Goal: Task Accomplishment & Management: Use online tool/utility

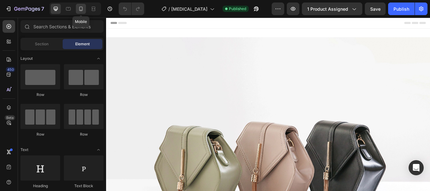
click at [82, 7] on icon at bounding box center [81, 9] width 6 height 6
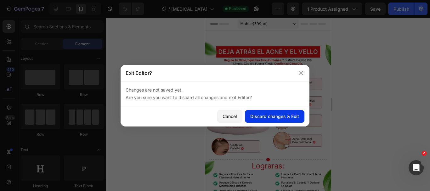
click at [265, 119] on div "Discard changes & Exit" at bounding box center [274, 116] width 49 height 7
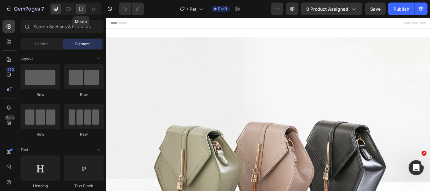
click at [78, 11] on icon at bounding box center [81, 9] width 6 height 6
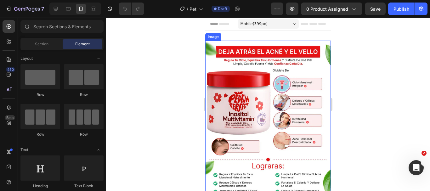
click at [281, 81] on img at bounding box center [268, 119] width 126 height 157
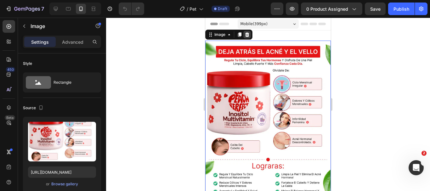
click at [245, 32] on div at bounding box center [247, 35] width 8 height 8
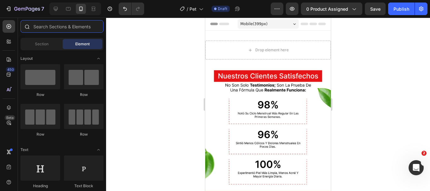
click at [65, 29] on input "text" at bounding box center [61, 26] width 83 height 13
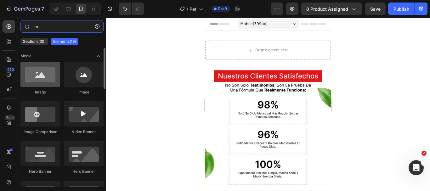
type input "im"
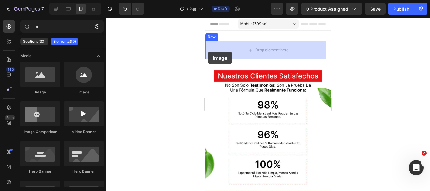
drag, startPoint x: 252, startPoint y: 88, endPoint x: 208, endPoint y: 52, distance: 57.2
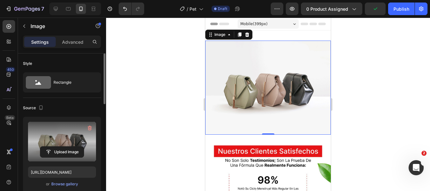
click at [69, 140] on label at bounding box center [62, 142] width 68 height 40
click at [69, 147] on input "file" at bounding box center [61, 152] width 43 height 11
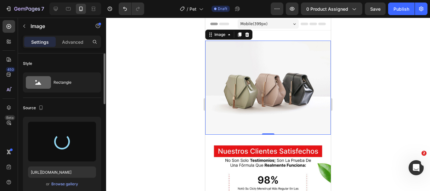
type input "[URL][DOMAIN_NAME]"
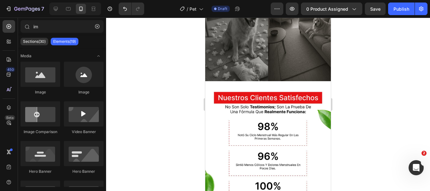
scroll to position [89, 0]
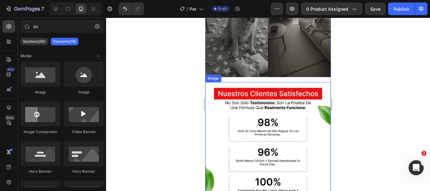
click at [302, 87] on img at bounding box center [268, 145] width 126 height 126
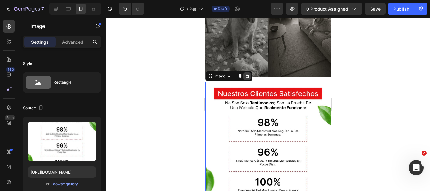
click at [246, 74] on icon at bounding box center [247, 76] width 4 height 4
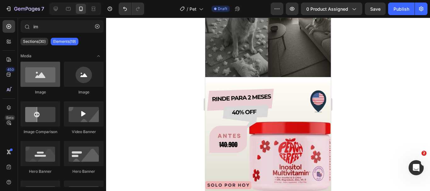
click at [41, 78] on div at bounding box center [40, 74] width 40 height 25
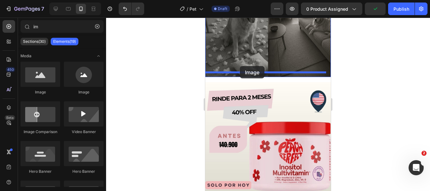
drag, startPoint x: 246, startPoint y: 96, endPoint x: 240, endPoint y: 66, distance: 30.6
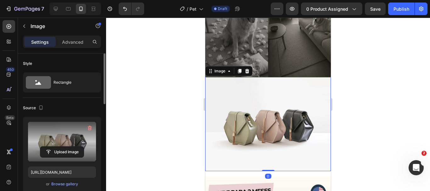
click at [62, 130] on label at bounding box center [62, 142] width 68 height 40
click at [62, 147] on input "file" at bounding box center [61, 152] width 43 height 11
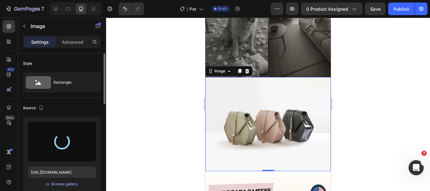
type input "[URL][DOMAIN_NAME]"
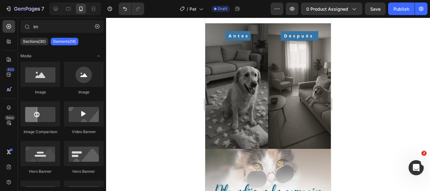
scroll to position [0, 0]
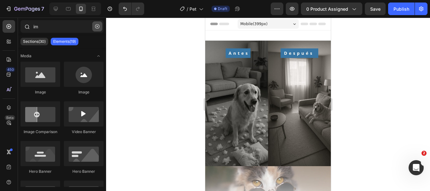
click at [95, 30] on button "button" at bounding box center [97, 26] width 10 height 10
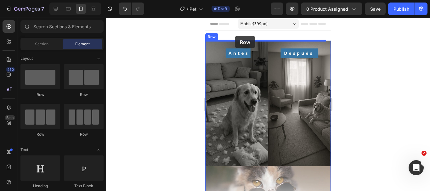
drag, startPoint x: 253, startPoint y: 94, endPoint x: 235, endPoint y: 36, distance: 60.6
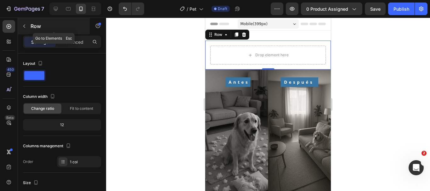
click at [26, 24] on icon "button" at bounding box center [24, 26] width 5 height 5
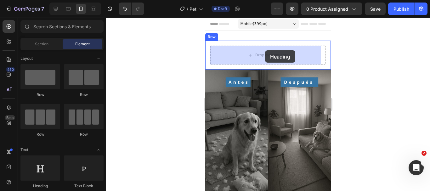
drag, startPoint x: 249, startPoint y: 183, endPoint x: 265, endPoint y: 50, distance: 134.0
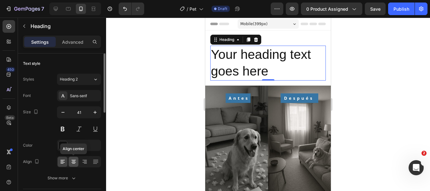
click at [76, 160] on icon at bounding box center [73, 162] width 6 height 6
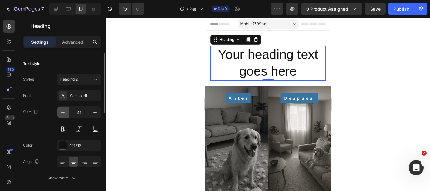
click at [61, 111] on icon "button" at bounding box center [63, 112] width 6 height 6
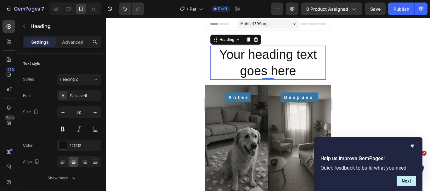
click at [256, 76] on h2 "Your heading text goes here" at bounding box center [267, 63] width 115 height 34
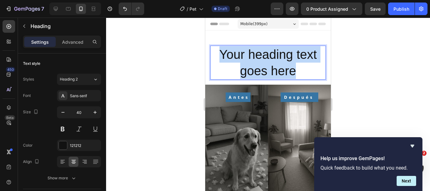
click at [256, 76] on p "Your heading text goes here" at bounding box center [268, 62] width 114 height 33
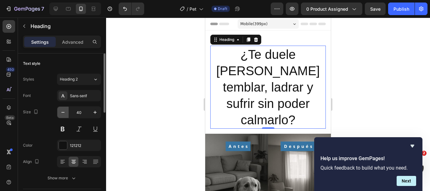
click at [58, 113] on button "button" at bounding box center [62, 112] width 11 height 11
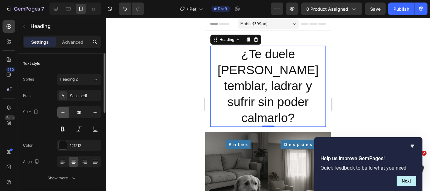
click at [58, 113] on button "button" at bounding box center [62, 112] width 11 height 11
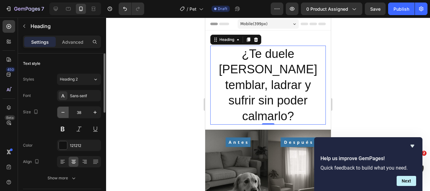
click at [58, 113] on button "button" at bounding box center [62, 112] width 11 height 11
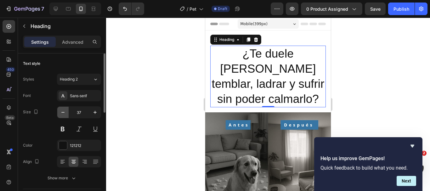
click at [58, 113] on button "button" at bounding box center [62, 112] width 11 height 11
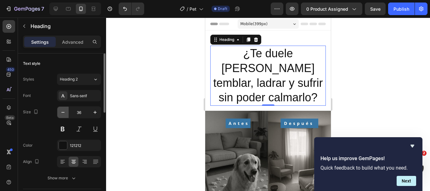
click at [58, 113] on button "button" at bounding box center [62, 112] width 11 height 11
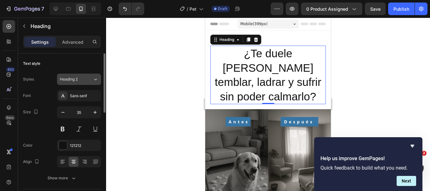
click at [90, 78] on div "Heading 2" at bounding box center [76, 79] width 33 height 6
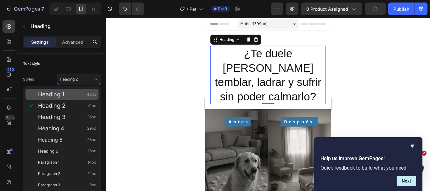
click at [71, 98] on div "Heading 1 46px" at bounding box center [61, 94] width 73 height 11
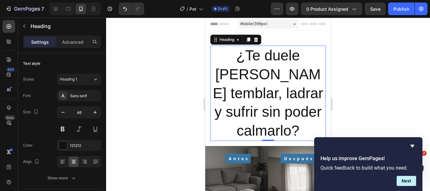
click at [71, 98] on div "Sans-serif" at bounding box center [85, 96] width 30 height 6
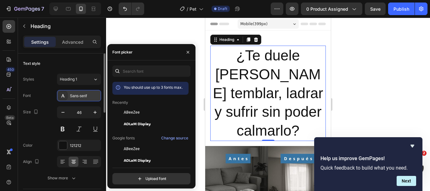
click at [71, 98] on div "Sans-serif" at bounding box center [85, 96] width 30 height 6
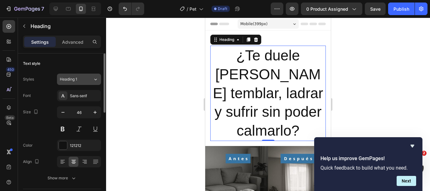
click at [79, 79] on div "Heading 1" at bounding box center [72, 79] width 25 height 6
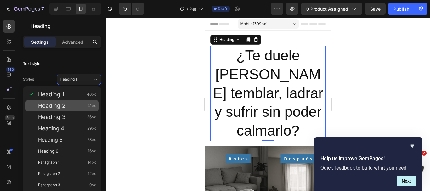
click at [73, 107] on div "Heading 2 41px" at bounding box center [67, 106] width 58 height 6
type input "41"
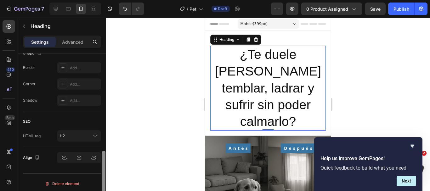
scroll to position [253, 0]
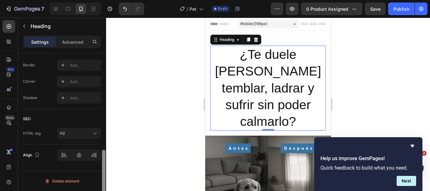
drag, startPoint x: 105, startPoint y: 89, endPoint x: 107, endPoint y: 193, distance: 103.5
click at [107, 0] on html "7 Version history / Pet Draft Preview 0 product assigned Save Publish 450 Beta …" at bounding box center [215, 0] width 430 height 0
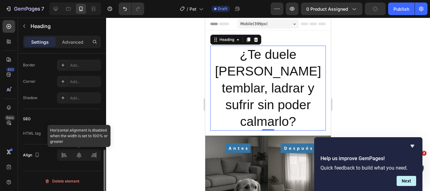
click at [80, 154] on div at bounding box center [79, 154] width 44 height 11
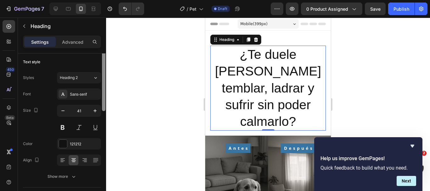
scroll to position [0, 0]
drag, startPoint x: 104, startPoint y: 150, endPoint x: 116, endPoint y: 51, distance: 99.5
click at [116, 0] on div "7 Version history / Pet Draft Preview 0 product assigned Save Publish 450 Beta …" at bounding box center [215, 0] width 430 height 0
drag, startPoint x: 103, startPoint y: 75, endPoint x: 103, endPoint y: 61, distance: 13.5
click at [103, 61] on div at bounding box center [103, 82] width 3 height 59
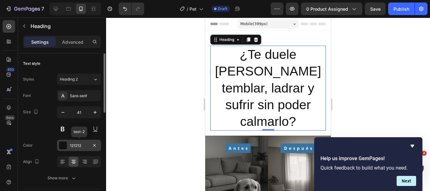
click at [77, 147] on div "121212" at bounding box center [79, 146] width 18 height 6
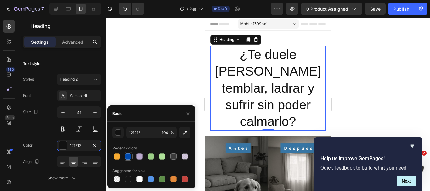
click at [128, 158] on div at bounding box center [128, 156] width 6 height 6
type input "004AAD"
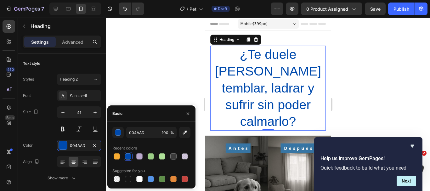
click at [171, 64] on div at bounding box center [268, 104] width 324 height 173
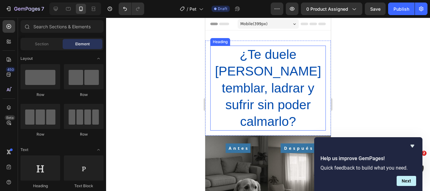
click at [266, 56] on p "¿Te duele verlo temblar, ladrar y sufrir sin poder calmarlo?" at bounding box center [268, 88] width 114 height 84
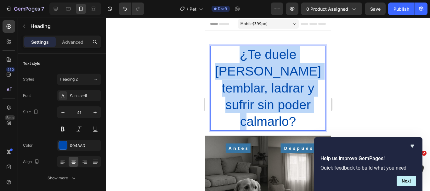
click at [266, 56] on p "¿Te duele verlo temblar, ladrar y sufrir sin poder calmarlo?" at bounding box center [268, 88] width 114 height 84
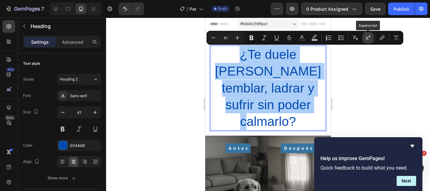
click at [368, 40] on icon "Editor contextual toolbar" at bounding box center [368, 38] width 6 height 6
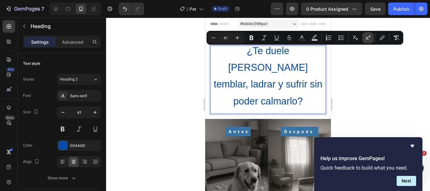
click at [368, 40] on icon "Editor contextual toolbar" at bounding box center [368, 38] width 6 height 6
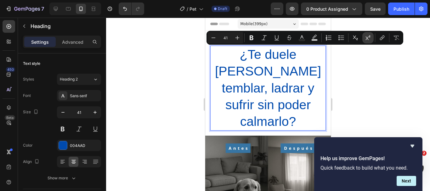
click at [368, 40] on icon "Editor contextual toolbar" at bounding box center [368, 38] width 6 height 6
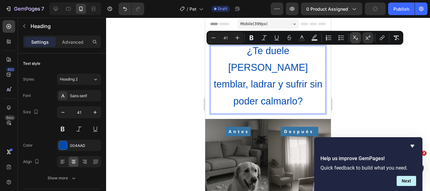
click at [356, 38] on icon "Editor contextual toolbar" at bounding box center [355, 38] width 5 height 4
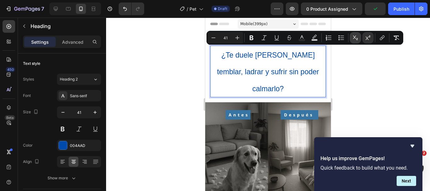
click at [356, 38] on icon "Editor contextual toolbar" at bounding box center [355, 38] width 5 height 4
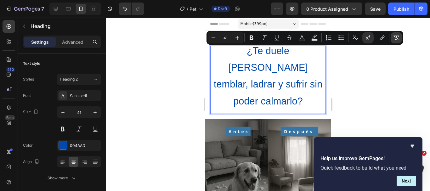
click at [396, 38] on icon "Editor contextual toolbar" at bounding box center [396, 38] width 6 height 6
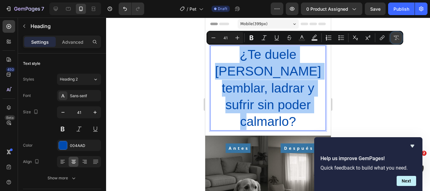
click at [396, 38] on icon "Editor contextual toolbar" at bounding box center [396, 38] width 6 height 6
click at [368, 106] on div at bounding box center [268, 104] width 324 height 173
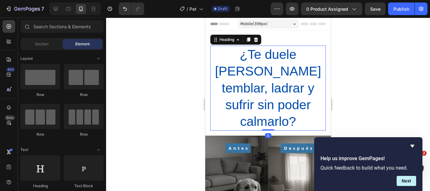
click at [269, 65] on p "¿Te duele verlo temblar, ladrar y sufrir sin poder calmarlo?" at bounding box center [268, 88] width 114 height 84
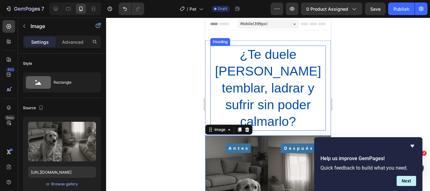
click at [278, 78] on p "¿Te duele verlo temblar, ladrar y sufrir sin poder calmarlo?" at bounding box center [268, 88] width 114 height 84
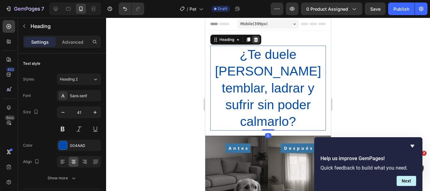
click at [255, 38] on icon at bounding box center [255, 39] width 5 height 5
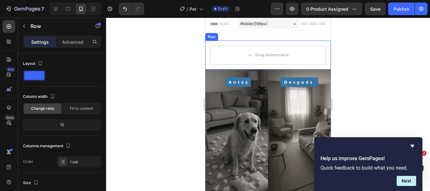
click at [255, 44] on div "Drop element here Row" at bounding box center [268, 55] width 126 height 29
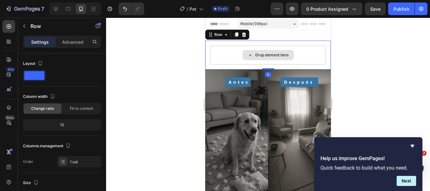
click at [249, 50] on div "Drop element here" at bounding box center [267, 55] width 115 height 19
click at [230, 51] on div "Drop element here" at bounding box center [267, 55] width 115 height 19
click at [244, 35] on icon at bounding box center [243, 34] width 5 height 5
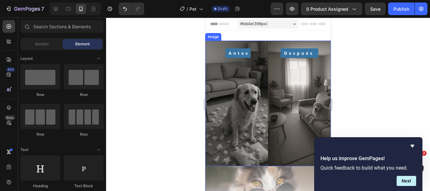
click at [243, 42] on img at bounding box center [268, 104] width 126 height 126
click at [260, 50] on img at bounding box center [268, 104] width 126 height 126
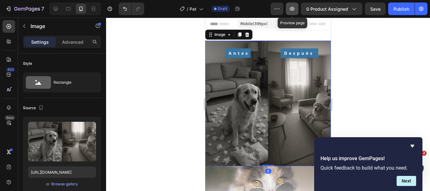
click at [296, 11] on button "button" at bounding box center [292, 9] width 13 height 13
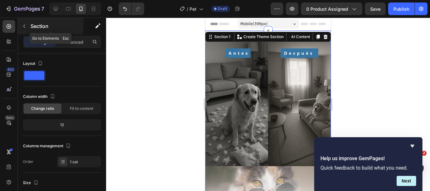
click at [24, 24] on icon "button" at bounding box center [24, 26] width 5 height 5
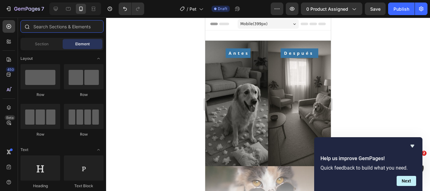
click at [53, 28] on input "text" at bounding box center [61, 26] width 83 height 13
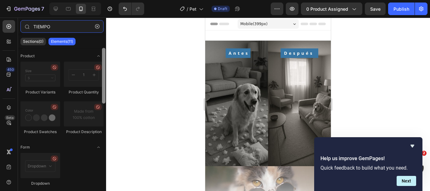
type input "TIEMPO"
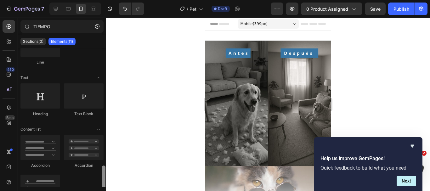
scroll to position [207, 0]
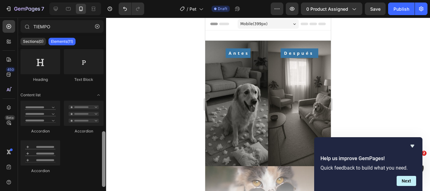
drag, startPoint x: 105, startPoint y: 107, endPoint x: 105, endPoint y: 145, distance: 38.1
click at [105, 145] on div at bounding box center [103, 159] width 3 height 56
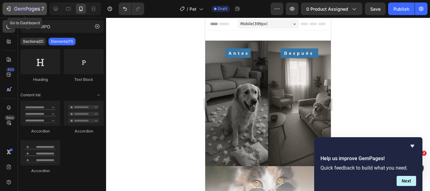
click at [7, 8] on icon "button" at bounding box center [8, 9] width 6 height 6
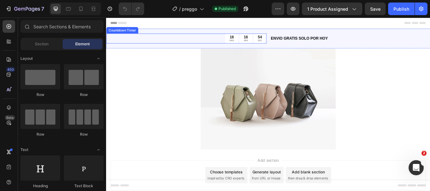
click at [253, 43] on div "16 HRS" at bounding box center [251, 42] width 15 height 12
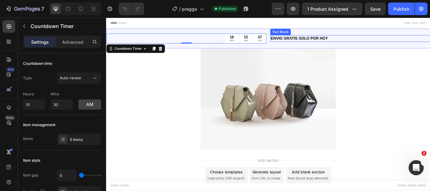
click at [320, 43] on p "ENVIO GRATIS SOLO POR HOY" at bounding box center [390, 42] width 185 height 7
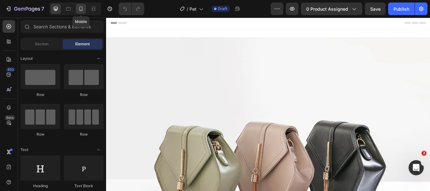
click at [81, 10] on icon at bounding box center [81, 10] width 2 height 1
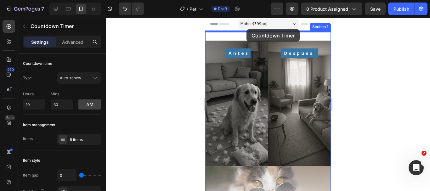
drag, startPoint x: 251, startPoint y: 46, endPoint x: 246, endPoint y: 29, distance: 17.1
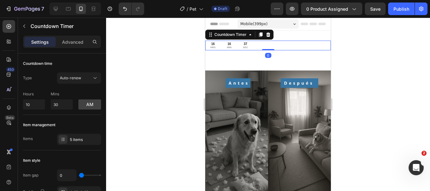
click at [176, 64] on div at bounding box center [268, 104] width 324 height 173
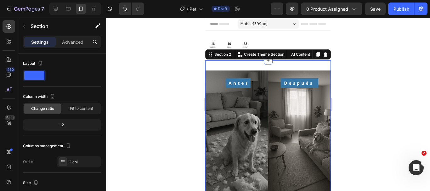
click at [80, 47] on div "Settings Advanced" at bounding box center [62, 42] width 78 height 13
click at [77, 41] on p "Advanced" at bounding box center [72, 42] width 21 height 7
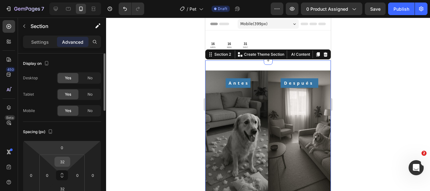
click at [61, 160] on input "32" at bounding box center [62, 161] width 13 height 9
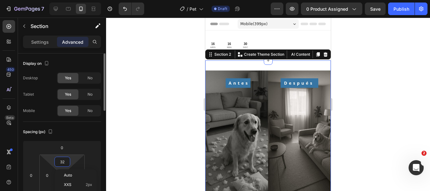
type input "0"
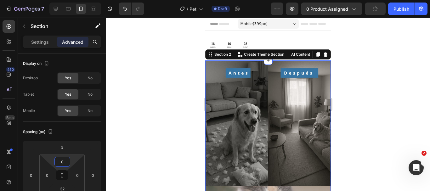
click at [140, 153] on div at bounding box center [268, 104] width 324 height 173
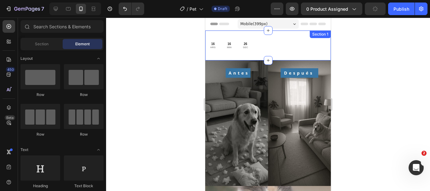
click at [252, 53] on div "16 HRS 16 MIN 26 SEC Countdown Timer Section 1" at bounding box center [268, 46] width 126 height 30
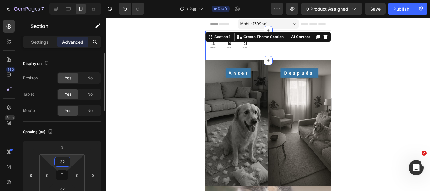
click at [65, 163] on input "32" at bounding box center [62, 161] width 13 height 9
type input "0"
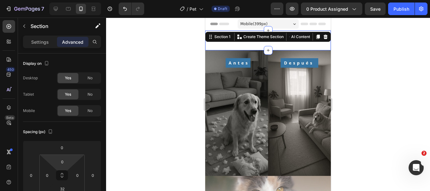
click at [140, 135] on div at bounding box center [268, 104] width 324 height 173
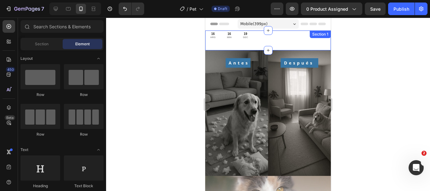
click at [240, 45] on div "16 HRS 16 MIN 19 SEC Countdown Timer Section 1" at bounding box center [268, 41] width 126 height 20
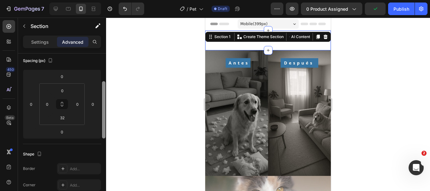
scroll to position [72, 0]
drag, startPoint x: 104, startPoint y: 65, endPoint x: 103, endPoint y: 92, distance: 26.8
click at [103, 92] on div at bounding box center [103, 108] width 3 height 57
click at [65, 118] on input "32" at bounding box center [62, 116] width 13 height 9
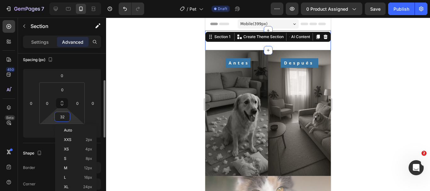
type input "0"
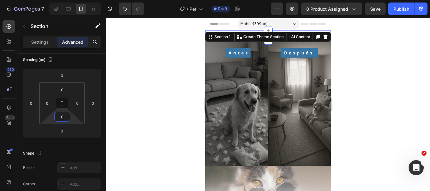
click at [185, 103] on div at bounding box center [268, 104] width 324 height 173
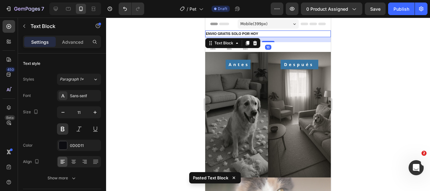
click at [151, 52] on div at bounding box center [268, 104] width 324 height 173
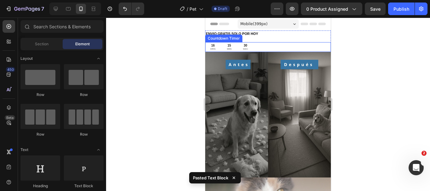
click at [216, 45] on div "16 HRS" at bounding box center [212, 47] width 15 height 10
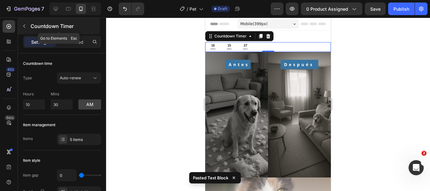
click at [24, 26] on icon "button" at bounding box center [24, 26] width 5 height 5
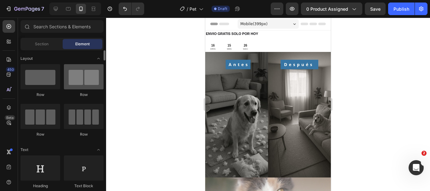
click at [85, 77] on div at bounding box center [84, 76] width 40 height 25
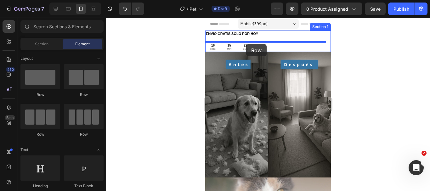
drag, startPoint x: 290, startPoint y: 95, endPoint x: 246, endPoint y: 44, distance: 66.9
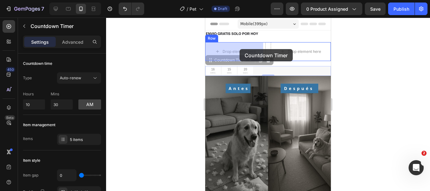
drag, startPoint x: 238, startPoint y: 72, endPoint x: 239, endPoint y: 53, distance: 18.3
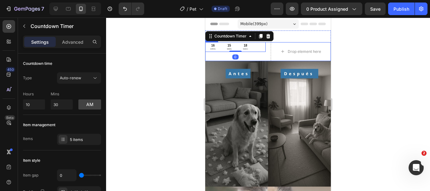
click at [185, 63] on div at bounding box center [268, 104] width 324 height 173
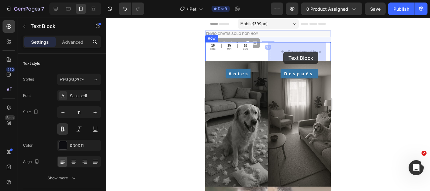
drag, startPoint x: 246, startPoint y: 35, endPoint x: 283, endPoint y: 52, distance: 40.1
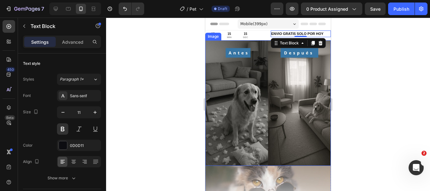
click at [178, 54] on div at bounding box center [268, 104] width 324 height 173
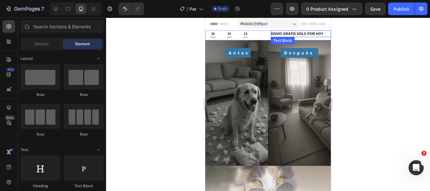
click at [294, 32] on p "ENVIO GRATIS SOLO POR HOY" at bounding box center [300, 33] width 59 height 5
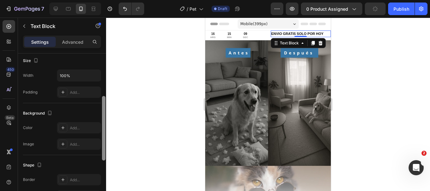
scroll to position [143, 0]
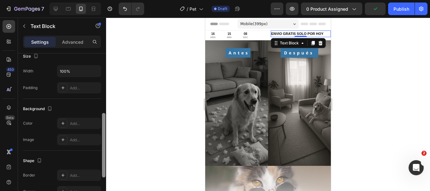
drag, startPoint x: 103, startPoint y: 115, endPoint x: 104, endPoint y: 174, distance: 59.8
click at [104, 174] on div at bounding box center [103, 145] width 3 height 64
click at [305, 46] on div "Text Block" at bounding box center [298, 43] width 55 height 10
click at [356, 63] on div at bounding box center [268, 104] width 324 height 173
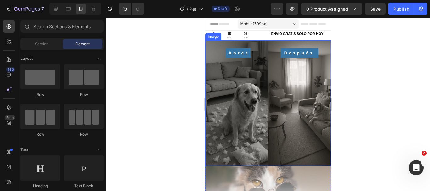
click at [261, 79] on img at bounding box center [268, 103] width 126 height 126
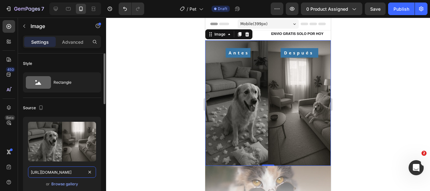
click at [75, 169] on input "[URL][DOMAIN_NAME]" at bounding box center [62, 171] width 68 height 11
paste input "Copy element from Gempages!"
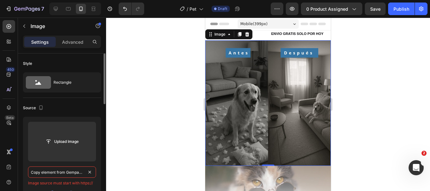
scroll to position [0, 3]
type input "Copy element from Gempages!"
click at [153, 125] on div at bounding box center [268, 104] width 324 height 173
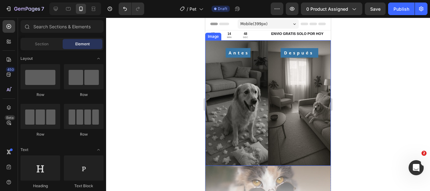
click at [256, 107] on img at bounding box center [268, 103] width 126 height 126
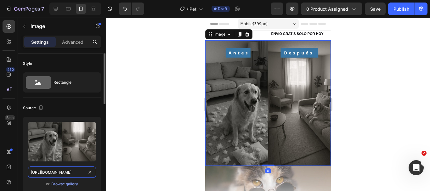
click at [66, 176] on input "[URL][DOMAIN_NAME]" at bounding box center [62, 171] width 68 height 11
paste input "[DOMAIN_NAME][URL][DOMAIN_NAME]"
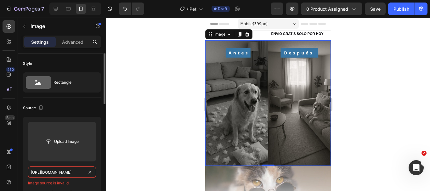
click at [67, 173] on input "[URL][DOMAIN_NAME]" at bounding box center [62, 171] width 68 height 11
paste input "text"
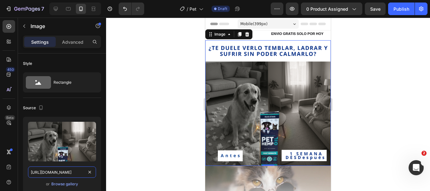
type input "[URL][DOMAIN_NAME]"
click at [169, 147] on div at bounding box center [268, 104] width 324 height 173
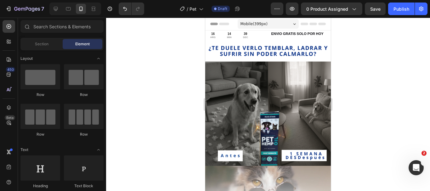
click at [359, 52] on div at bounding box center [268, 104] width 324 height 173
click at [315, 33] on p "ENVIO GRATIS SOLO POR HOY" at bounding box center [300, 33] width 59 height 5
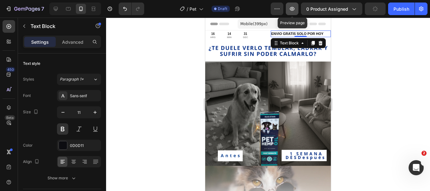
click at [298, 9] on button "button" at bounding box center [292, 9] width 13 height 13
click at [314, 34] on p "ENVIO GRATIS SOLO POR HOY" at bounding box center [300, 33] width 59 height 5
click at [315, 34] on p "ENVIO GRATIS SOLO POR HOY" at bounding box center [300, 33] width 59 height 5
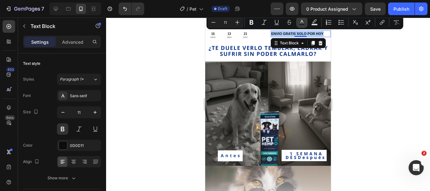
click at [300, 24] on rect "Editor contextual toolbar" at bounding box center [302, 25] width 6 height 2
type input "0D0D11"
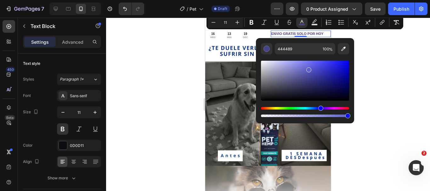
drag, startPoint x: 286, startPoint y: 99, endPoint x: 308, endPoint y: 69, distance: 37.6
click at [308, 69] on div "Editor contextual toolbar" at bounding box center [305, 81] width 88 height 40
type input "5F5FCC"
click at [377, 88] on div at bounding box center [268, 104] width 324 height 173
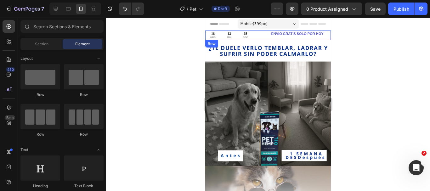
click at [292, 38] on div "ENVIO GRATIS SOLO POR HOY Text Block" at bounding box center [301, 36] width 60 height 10
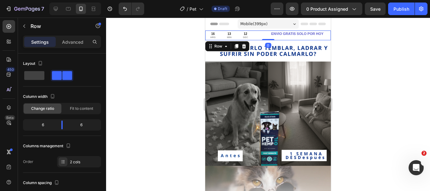
drag, startPoint x: 267, startPoint y: 40, endPoint x: 267, endPoint y: 29, distance: 10.7
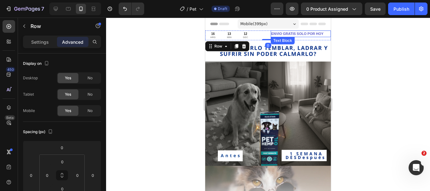
click at [281, 36] on p "ENVIO GRATIS SOLO POR HOY" at bounding box center [300, 33] width 59 height 5
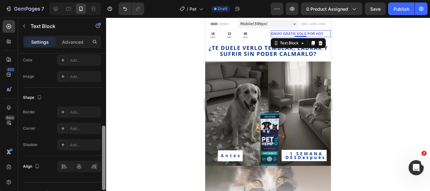
scroll to position [217, 0]
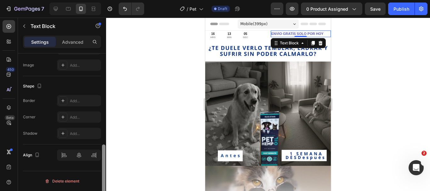
drag, startPoint x: 104, startPoint y: 103, endPoint x: 98, endPoint y: 195, distance: 92.7
click at [98, 0] on html "7 Version history / Pet Draft Preview 0 product assigned Save Publish 450 Beta …" at bounding box center [215, 0] width 430 height 0
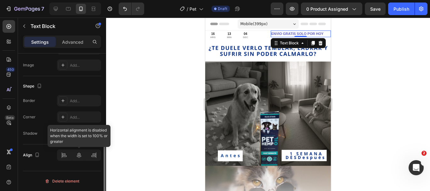
click at [81, 155] on div at bounding box center [79, 154] width 44 height 11
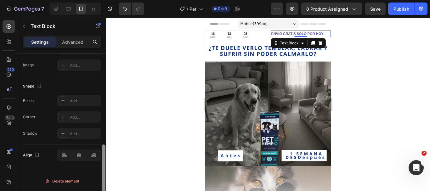
scroll to position [62, 0]
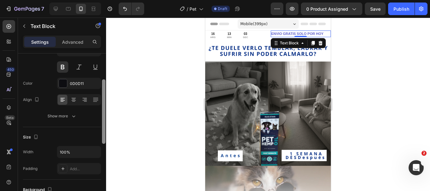
click at [105, 112] on div at bounding box center [103, 130] width 5 height 155
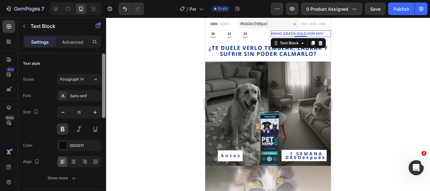
drag, startPoint x: 105, startPoint y: 112, endPoint x: 110, endPoint y: 65, distance: 46.9
click at [110, 0] on div "7 Version history / Pet Draft Preview 0 product assigned Save Publish 450 Beta …" at bounding box center [215, 0] width 430 height 0
click at [70, 78] on span "Paragraph 1*" at bounding box center [72, 79] width 24 height 6
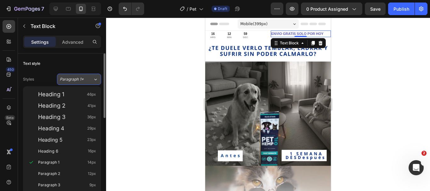
click at [70, 78] on span "Paragraph 1*" at bounding box center [72, 79] width 24 height 6
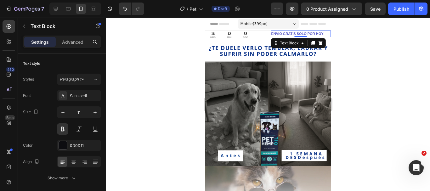
click at [182, 132] on div at bounding box center [268, 104] width 324 height 173
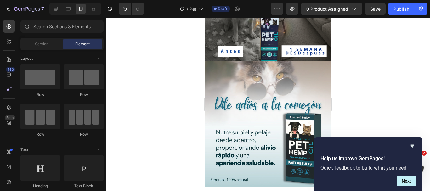
scroll to position [115, 0]
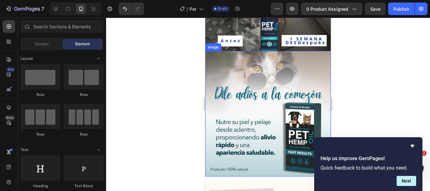
click at [254, 86] on img at bounding box center [268, 114] width 126 height 126
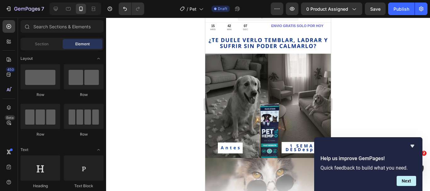
scroll to position [0, 0]
